Goal: Information Seeking & Learning: Learn about a topic

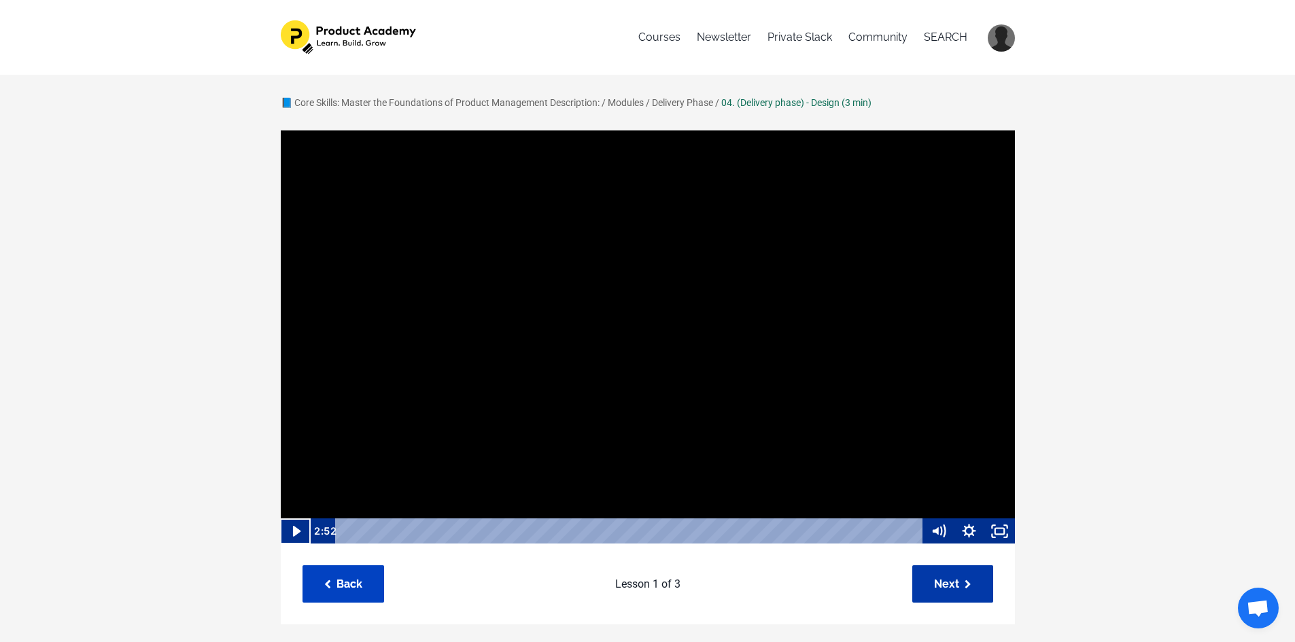
scroll to position [1, 0]
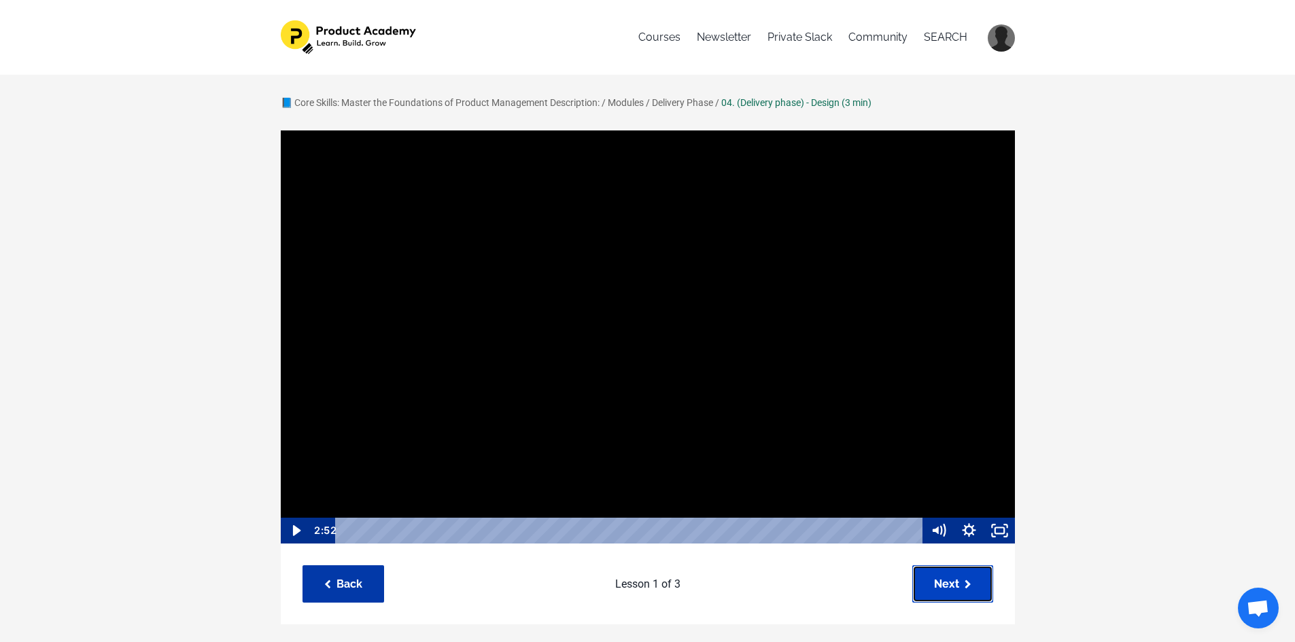
click at [949, 582] on link "Next" at bounding box center [952, 583] width 81 height 37
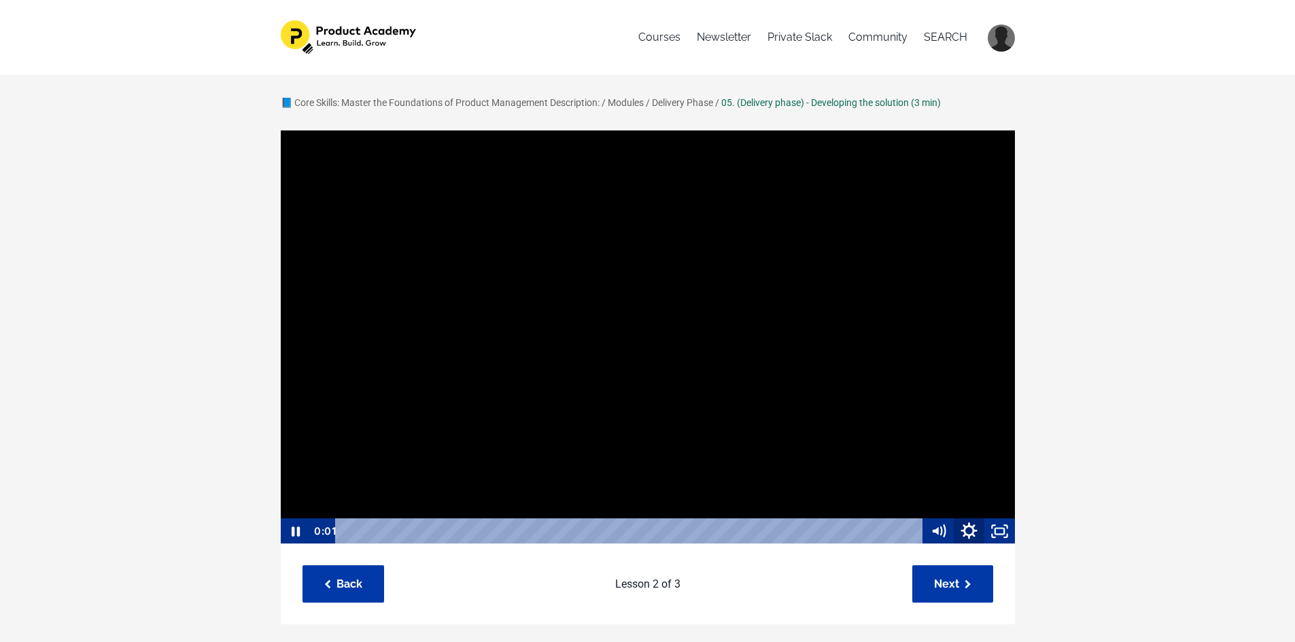
click at [970, 531] on icon "Show settings menu" at bounding box center [969, 531] width 37 height 31
click at [1013, 472] on button "Speed 1x" at bounding box center [969, 479] width 92 height 26
click at [976, 429] on label "1.5x" at bounding box center [969, 428] width 92 height 27
click at [924, 415] on input "1.5x" at bounding box center [923, 415] width 1 height 1
radio input "true"
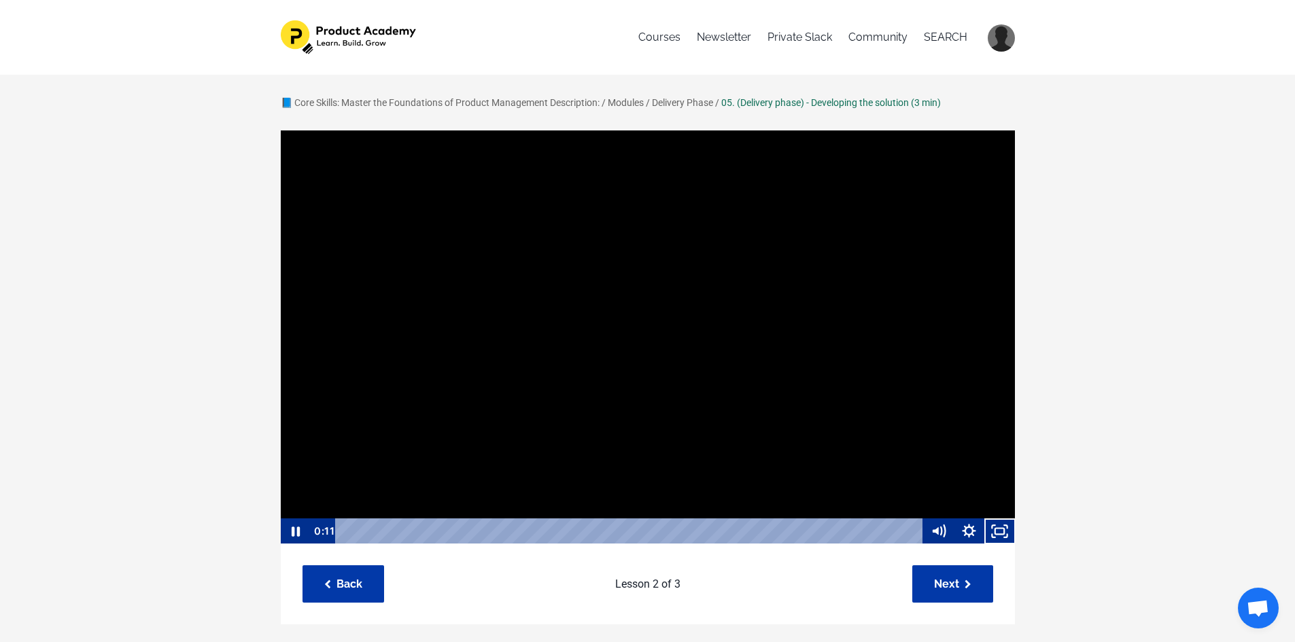
scroll to position [1, 0]
click at [499, 529] on div "Playbar" at bounding box center [631, 531] width 570 height 26
click at [968, 533] on icon "Show settings menu" at bounding box center [969, 530] width 37 height 31
click at [985, 484] on span "1.5x" at bounding box center [988, 479] width 38 height 26
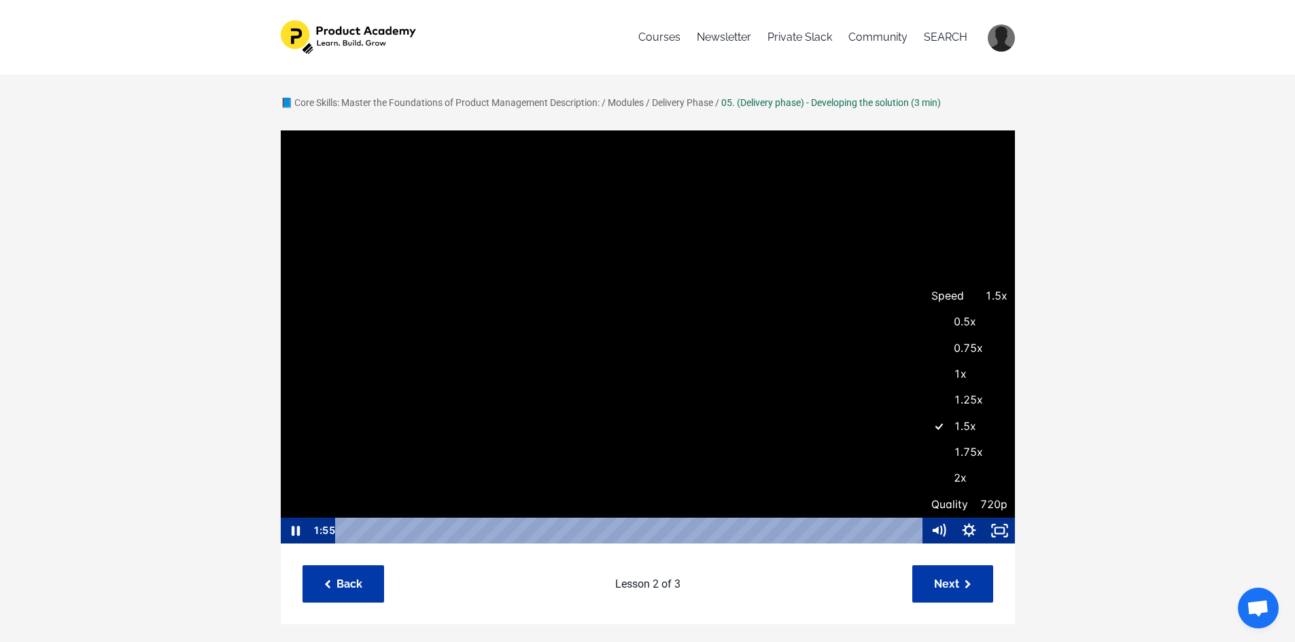
click at [982, 481] on label "2x" at bounding box center [969, 479] width 92 height 27
click at [924, 466] on input "2x" at bounding box center [923, 466] width 1 height 1
radio input "true"
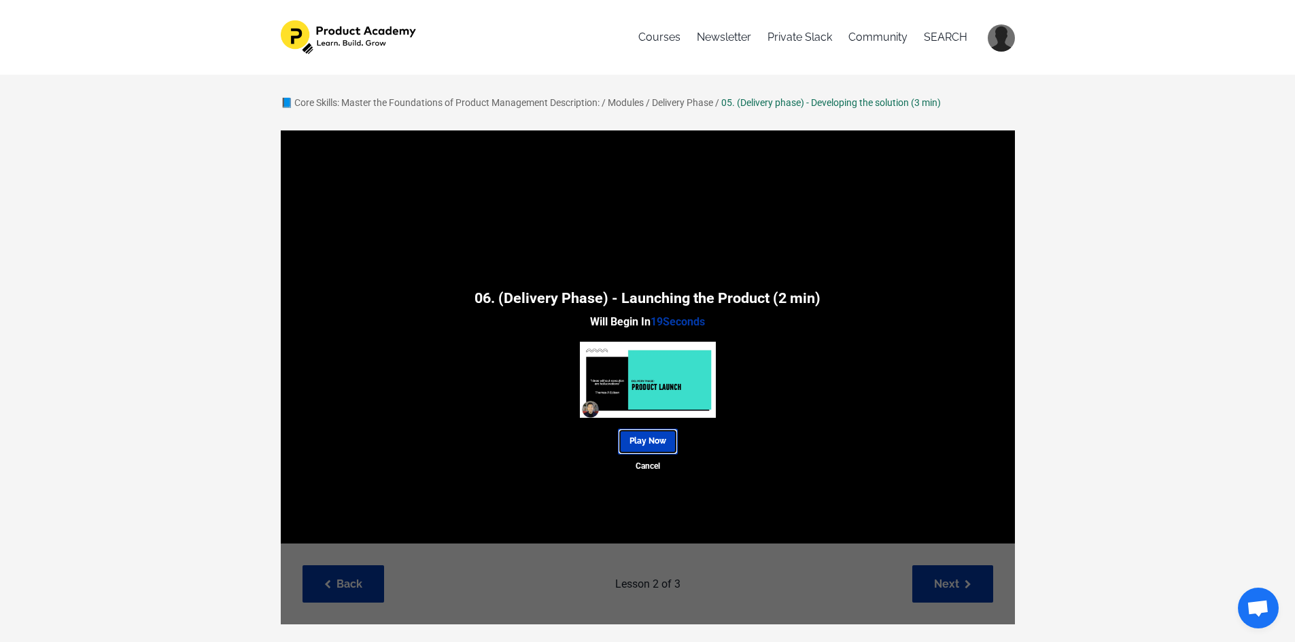
click at [640, 442] on link "Play Now" at bounding box center [648, 441] width 60 height 25
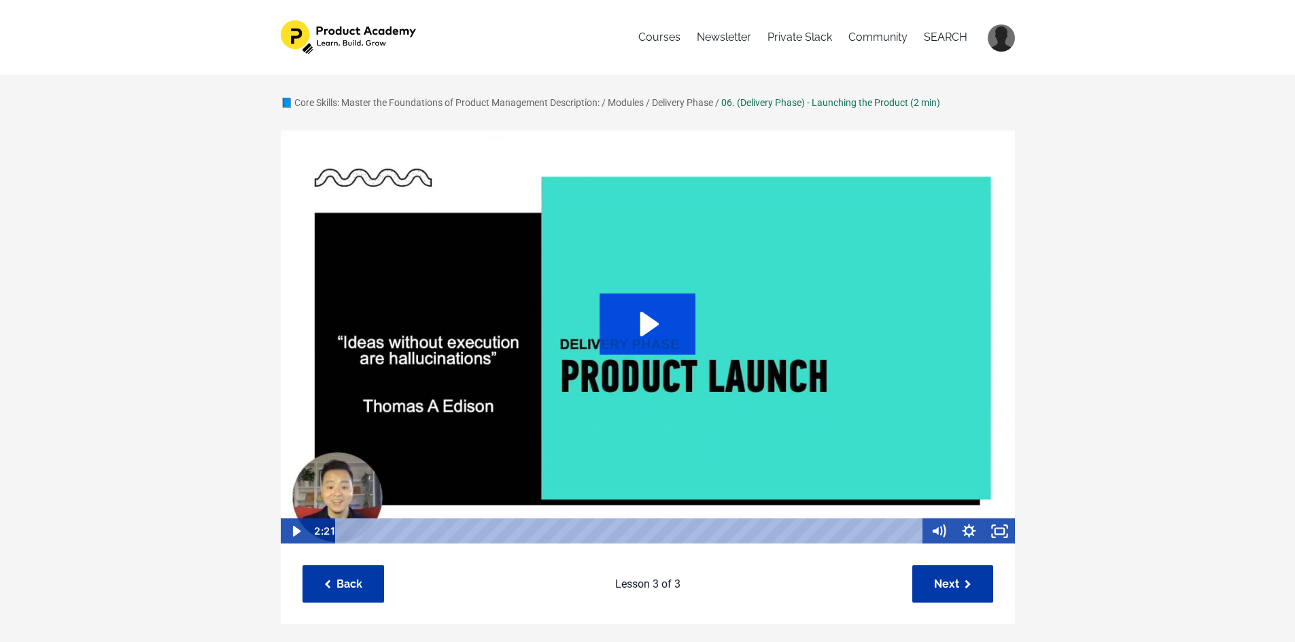
click at [635, 343] on icon "Play Video: sites/127338/video/pekQTRXS2O065yKkbWV3_Topic_03-07_-_Launch_Phase.…" at bounding box center [647, 324] width 96 height 61
click at [965, 534] on icon "Show settings menu" at bounding box center [969, 531] width 14 height 14
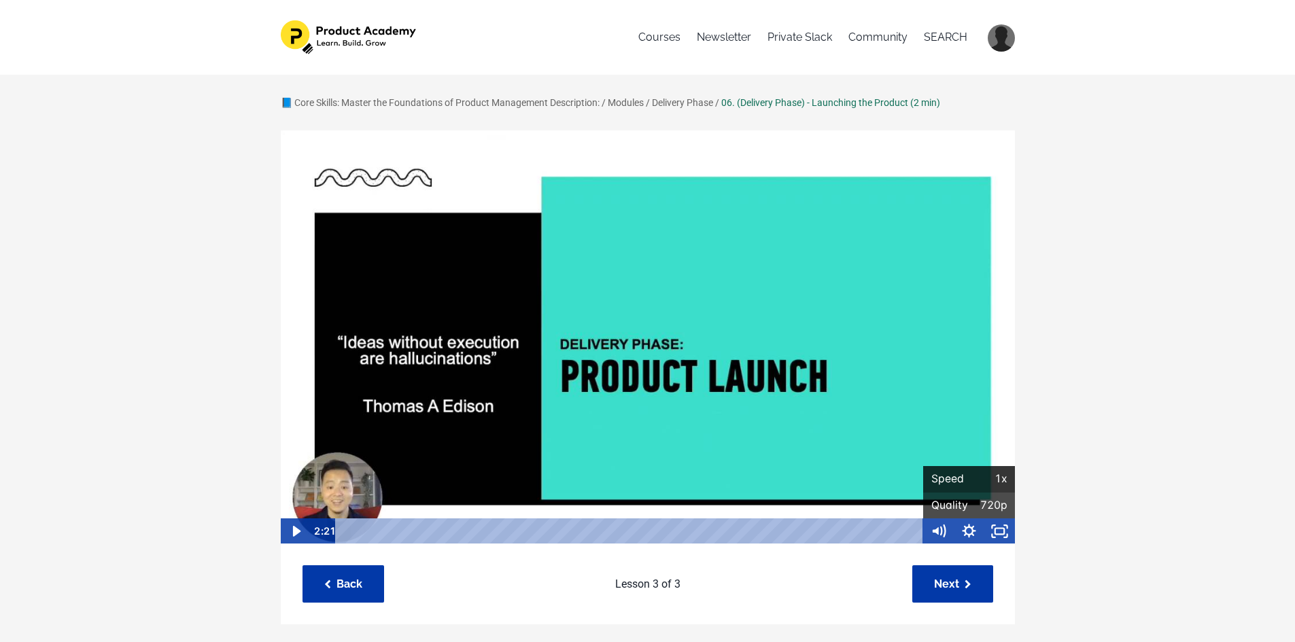
click at [981, 487] on span "1x" at bounding box center [988, 479] width 38 height 26
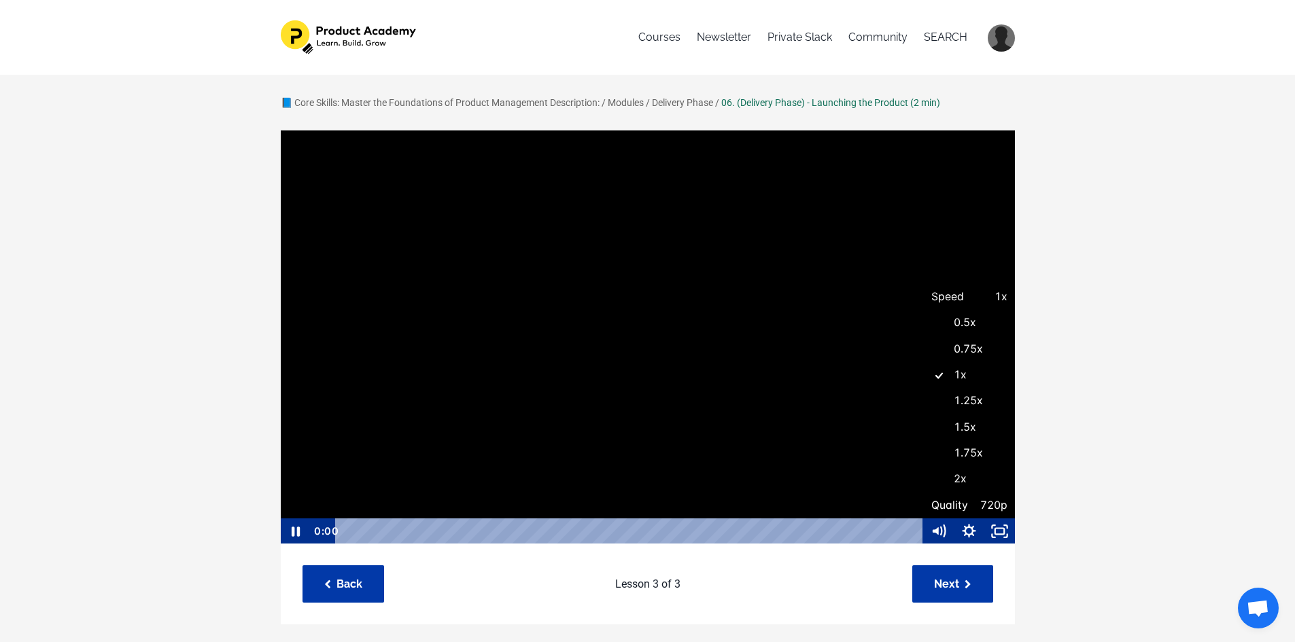
click at [979, 398] on label "1.25x" at bounding box center [969, 401] width 92 height 27
click at [924, 389] on input "1.25x" at bounding box center [923, 388] width 1 height 1
radio input "true"
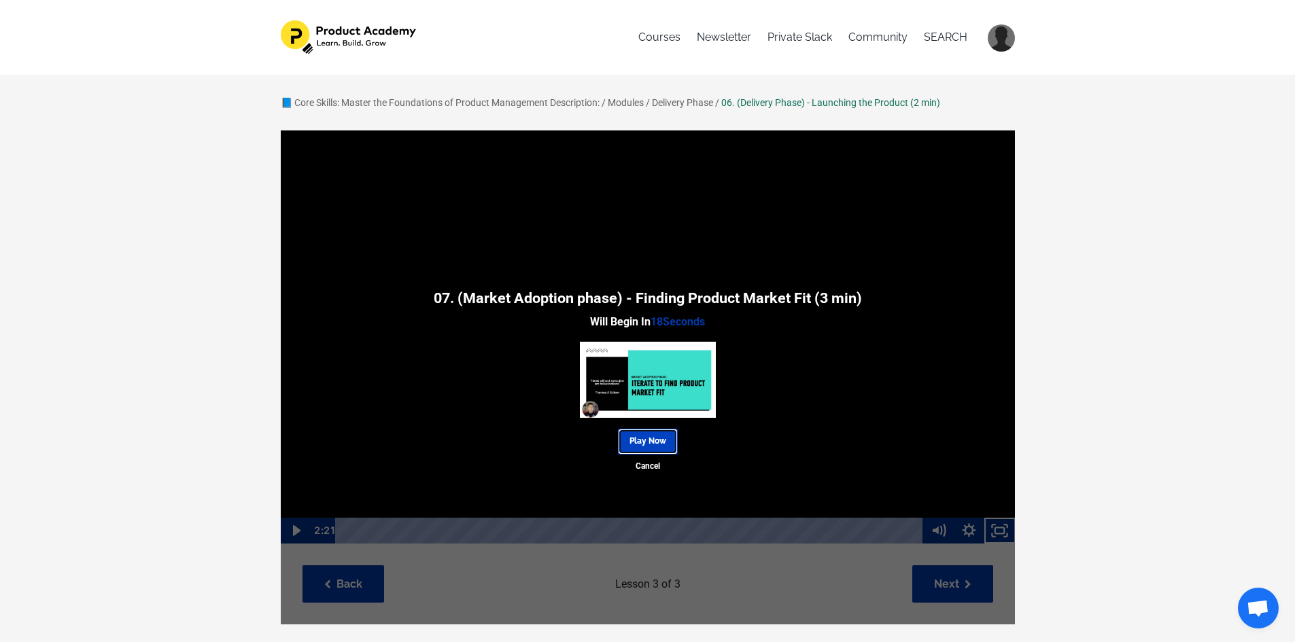
click at [651, 442] on link "Play Now" at bounding box center [648, 441] width 60 height 25
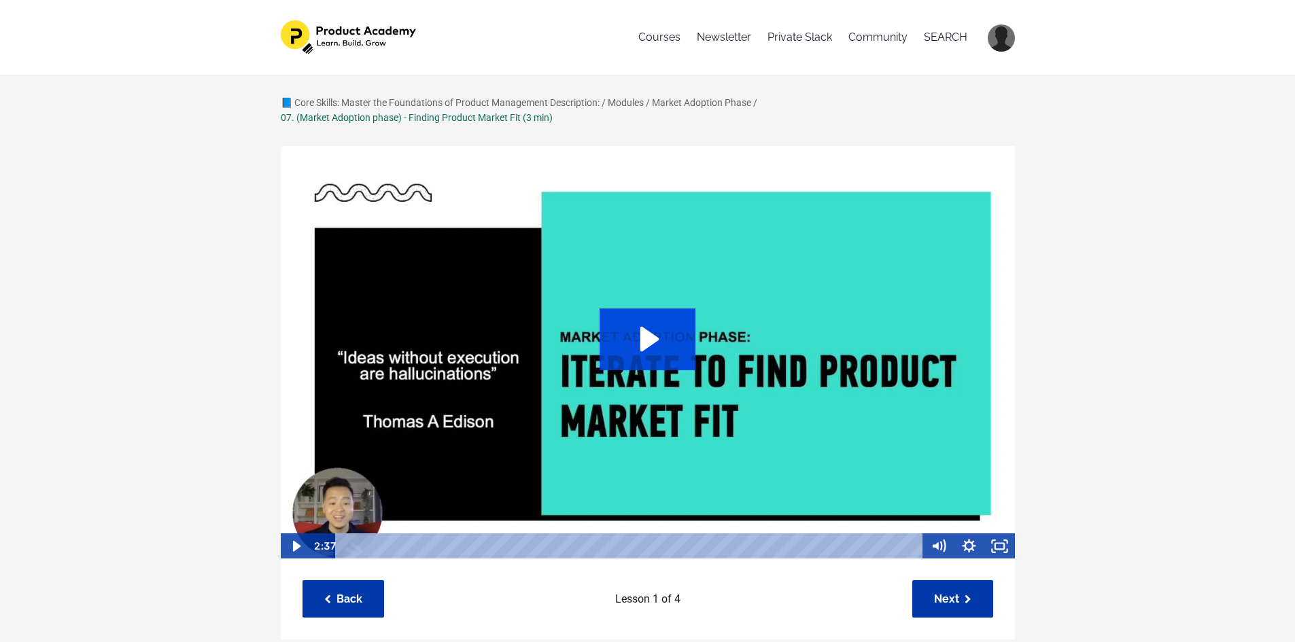
click at [668, 355] on icon "Play Video: sites/127338/video/NCUW3AAERzajrjZ3WQ65_Topic_03-08_-_Iterate_to_fi…" at bounding box center [647, 339] width 96 height 61
click at [971, 542] on icon "Show settings menu" at bounding box center [969, 547] width 14 height 14
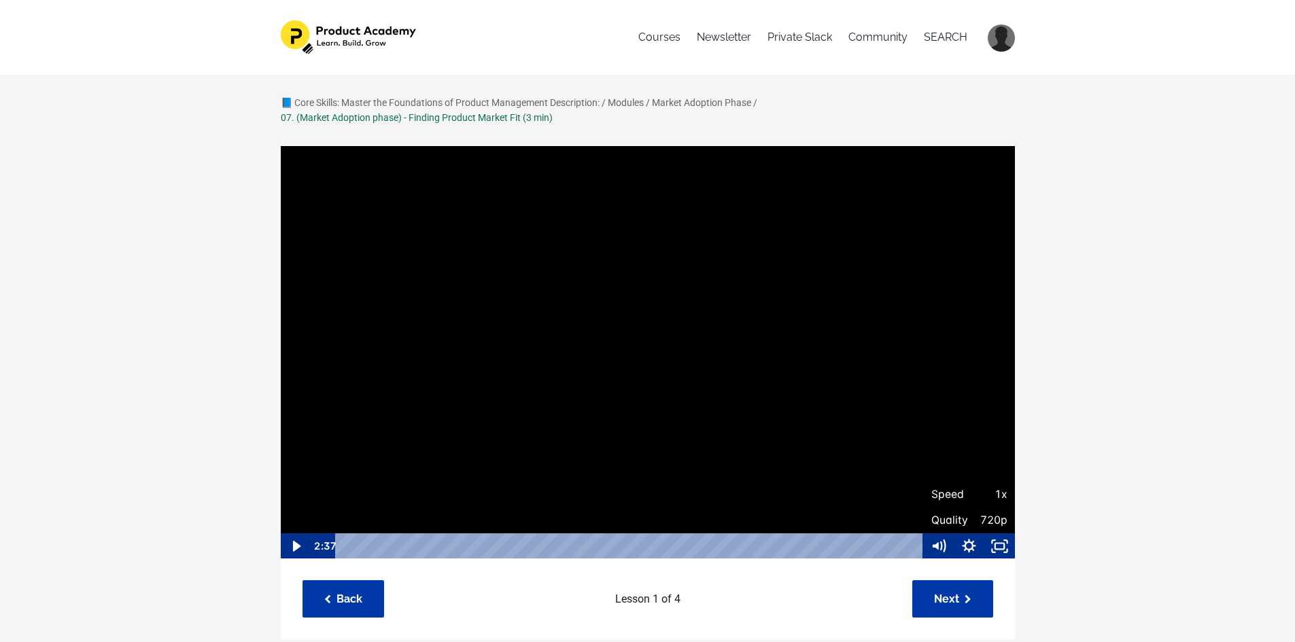
click at [993, 497] on span "1x" at bounding box center [988, 495] width 38 height 26
click at [974, 418] on label "1.25x" at bounding box center [969, 417] width 92 height 27
click at [924, 404] on input "1.25x" at bounding box center [923, 404] width 1 height 1
radio input "true"
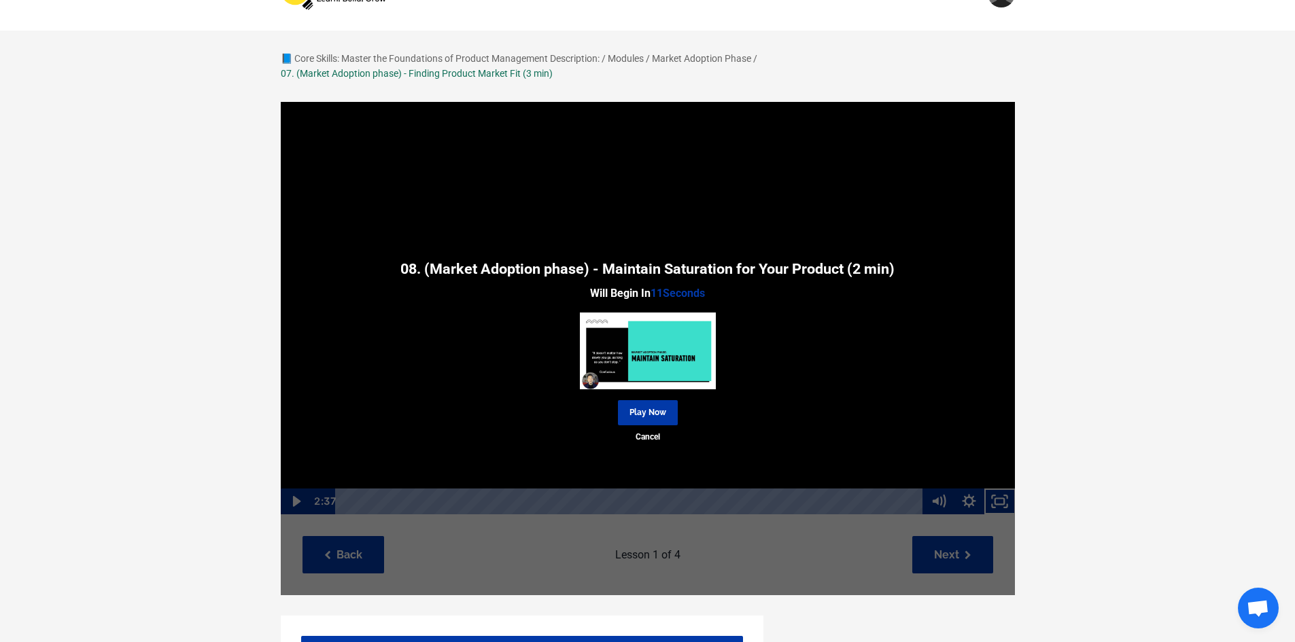
scroll to position [68, 0]
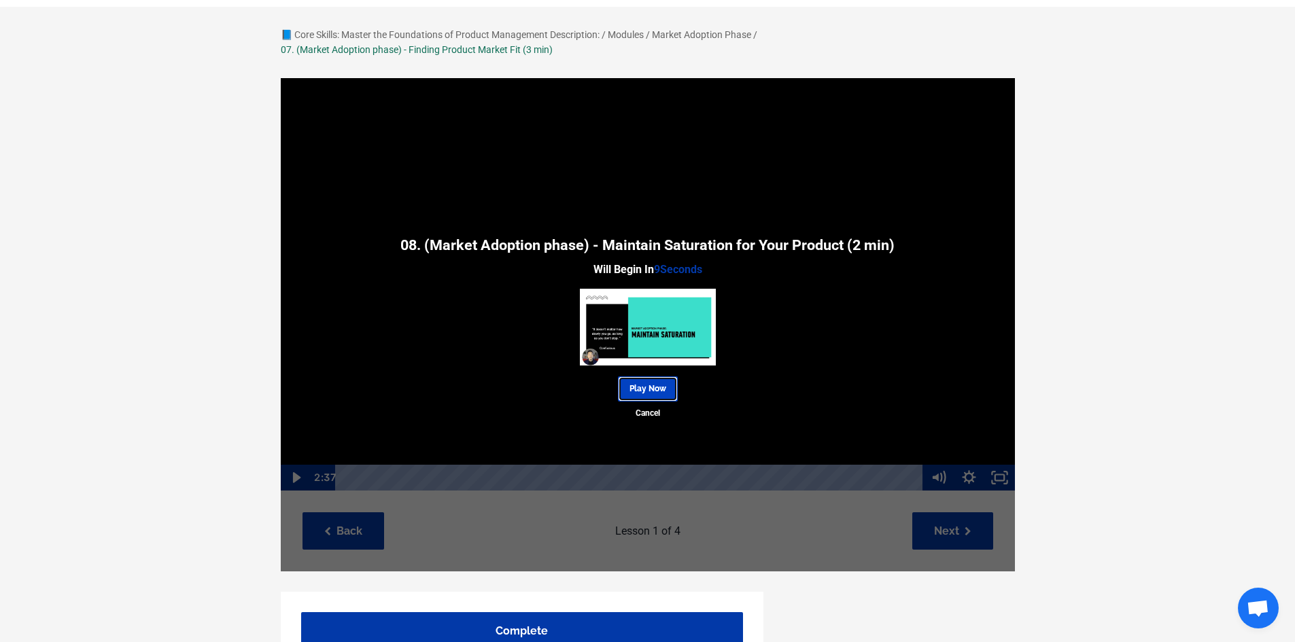
click at [659, 381] on link "Play Now" at bounding box center [648, 389] width 60 height 25
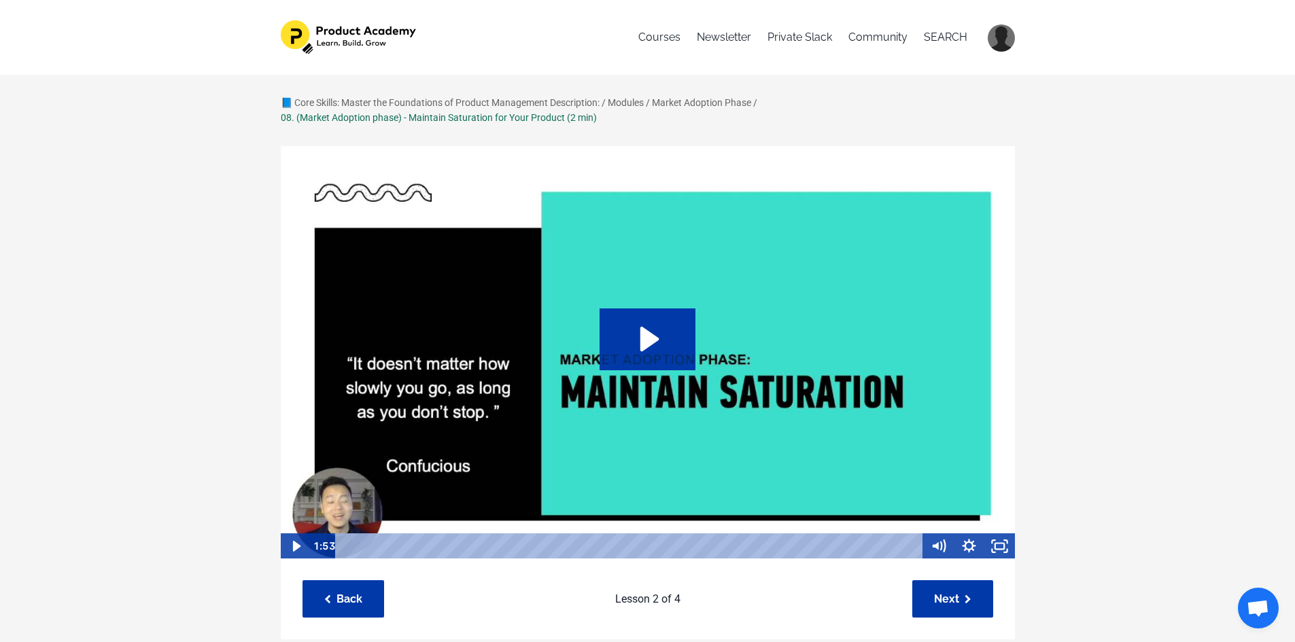
click at [1153, 328] on div "📘 Core Skills: Master the Foundations of Product Management Description: / Modu…" at bounding box center [647, 591] width 1295 height 1032
